Goal: Information Seeking & Learning: Learn about a topic

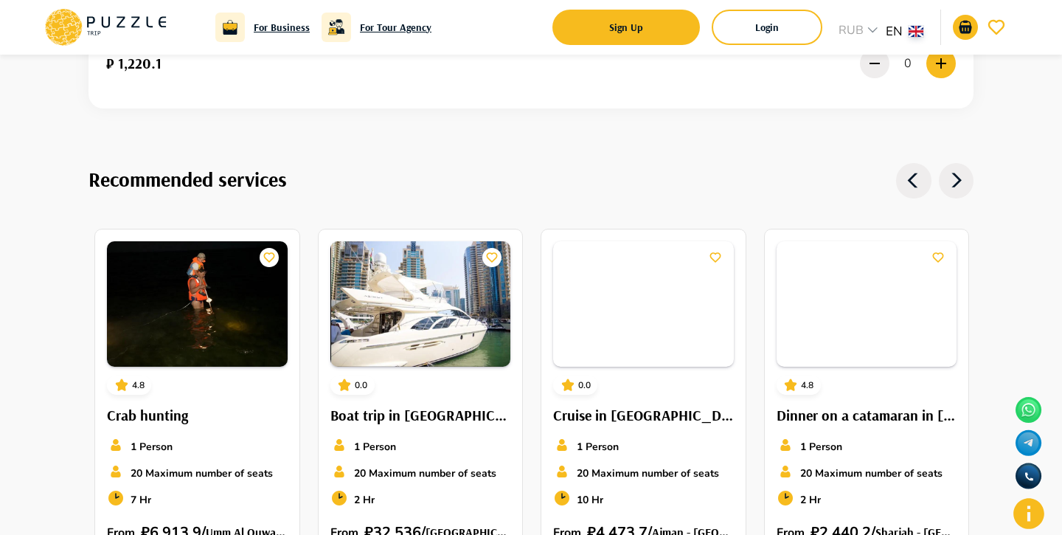
scroll to position [2449, 0]
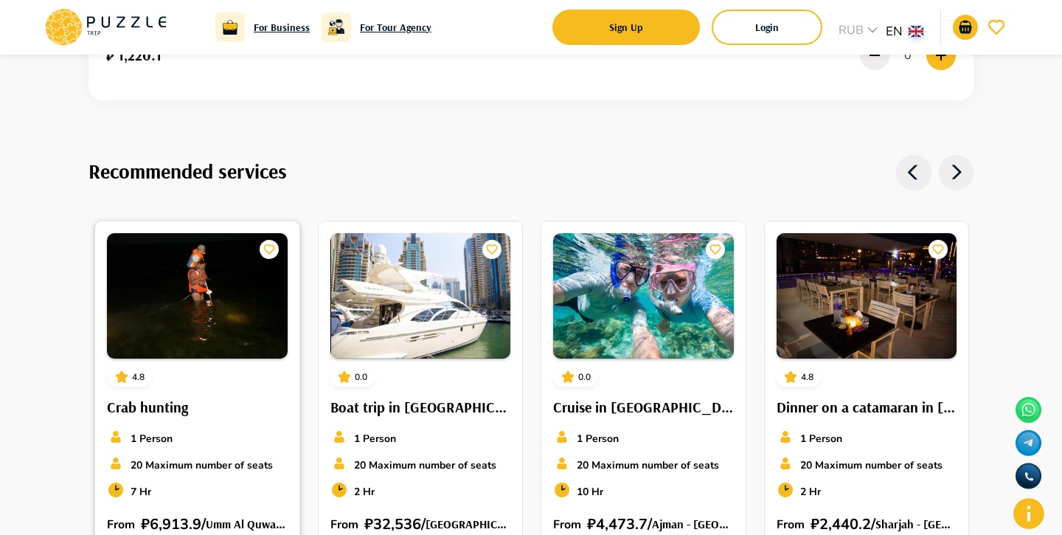
click at [218, 233] on img at bounding box center [197, 295] width 181 height 125
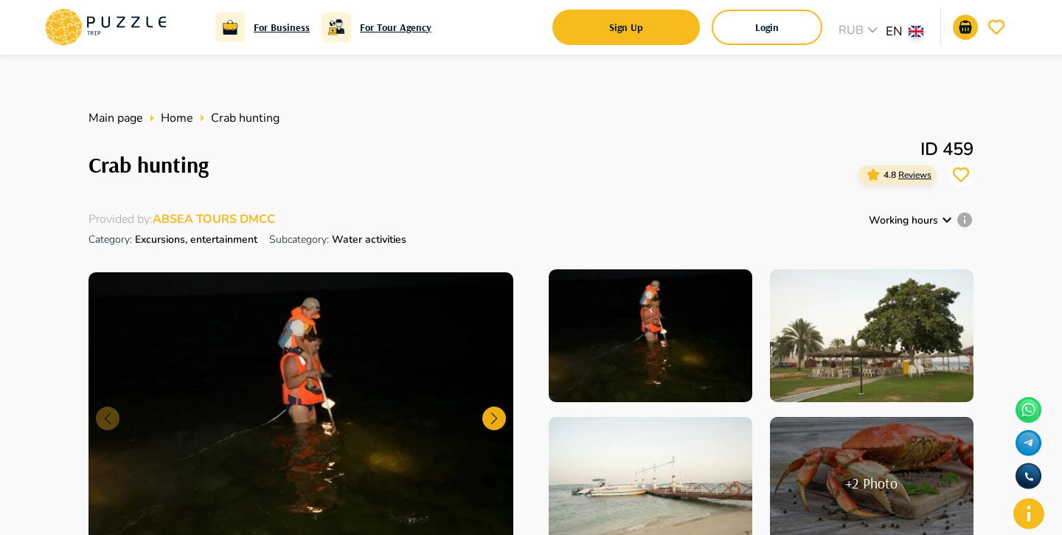
click at [488, 406] on div at bounding box center [494, 418] width 24 height 24
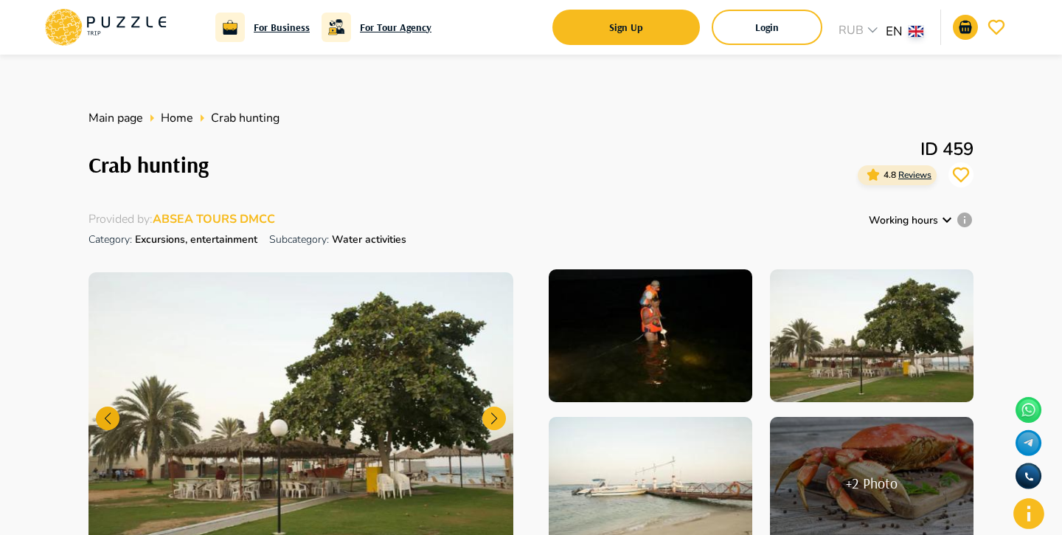
click at [108, 406] on div at bounding box center [108, 418] width 24 height 24
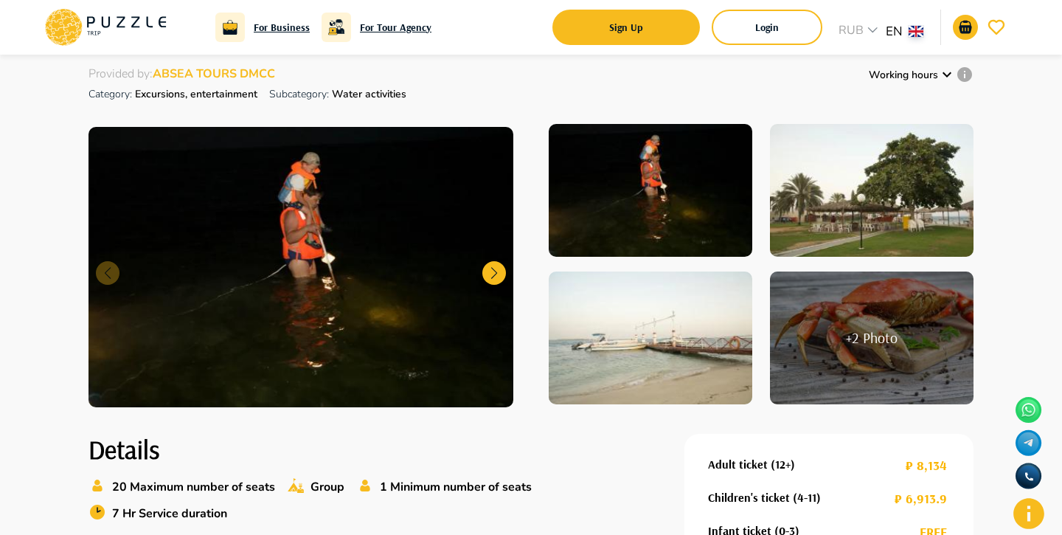
scroll to position [136, 0]
